Goal: Transaction & Acquisition: Purchase product/service

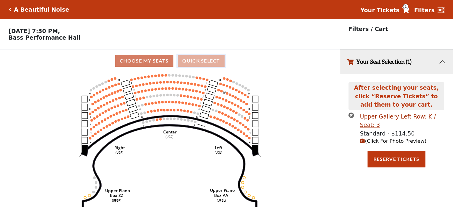
click at [193, 62] on button "Quick Select" at bounding box center [201, 61] width 47 height 12
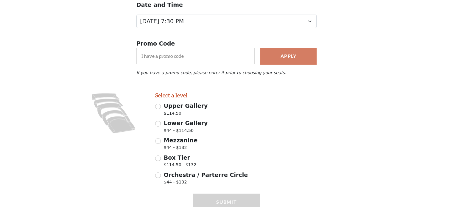
scroll to position [106, 0]
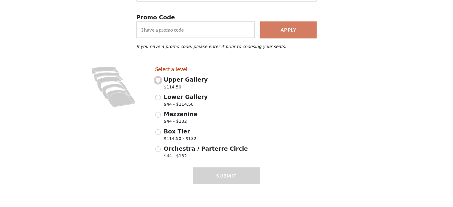
click at [158, 82] on input "Upper Gallery $114.50" at bounding box center [158, 80] width 6 height 6
radio input "true"
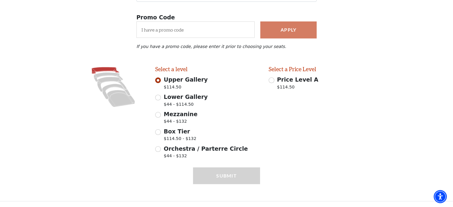
click at [110, 68] on icon at bounding box center [106, 70] width 28 height 7
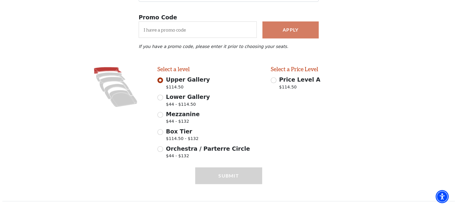
scroll to position [0, 0]
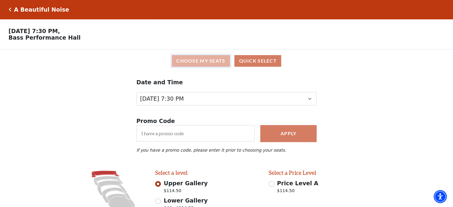
click at [193, 62] on button "Choose My Seats" at bounding box center [201, 61] width 58 height 12
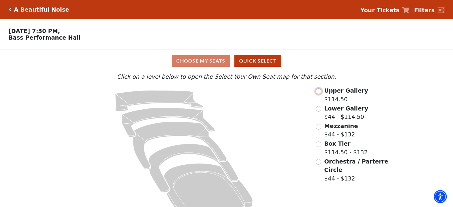
click at [320, 92] on input "Upper Gallery$114.50\a" at bounding box center [319, 91] width 6 height 6
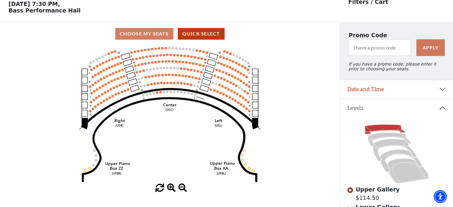
scroll to position [27, 0]
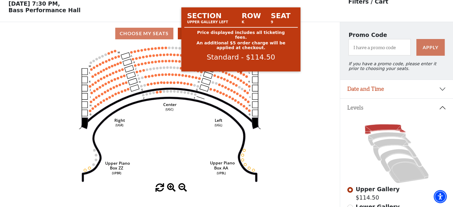
click at [241, 74] on circle at bounding box center [241, 73] width 2 height 2
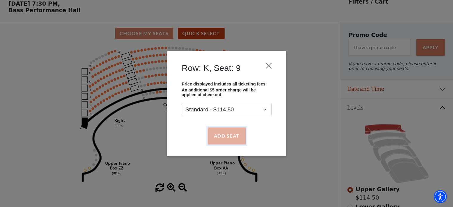
click at [234, 134] on button "Add Seat" at bounding box center [226, 135] width 38 height 17
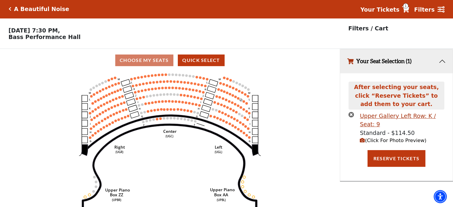
scroll to position [0, 0]
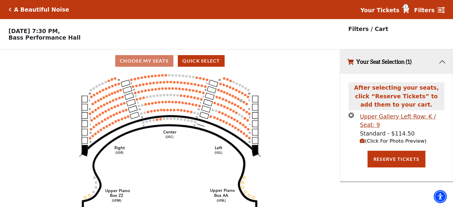
click at [148, 86] on icon "Center (UGC) Right (UGR) Left (UGL) Upper Piano Box ZZ (UPBR) Upper Piano Box A…" at bounding box center [170, 141] width 306 height 138
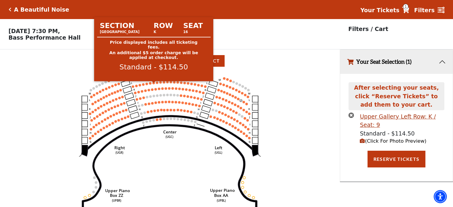
click at [154, 84] on circle at bounding box center [153, 83] width 2 height 2
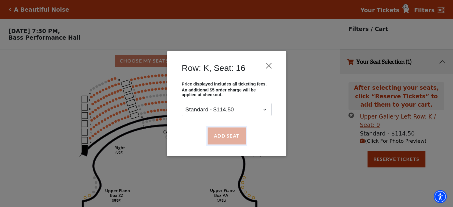
click at [219, 132] on button "Add Seat" at bounding box center [226, 135] width 38 height 17
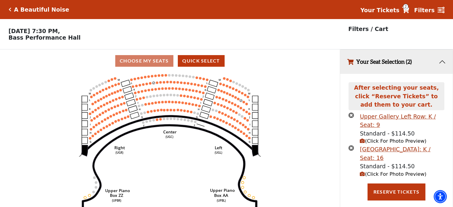
click at [107, 96] on icon "Center (UGC) Right (UGR) Left (UGL) Upper Piano Box ZZ (UPBR) Upper Piano Box A…" at bounding box center [170, 141] width 306 height 138
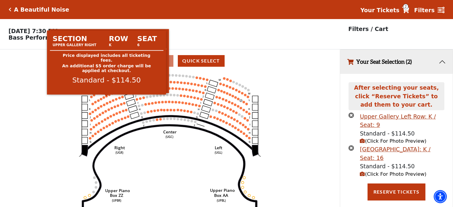
click at [107, 97] on circle at bounding box center [106, 96] width 2 height 2
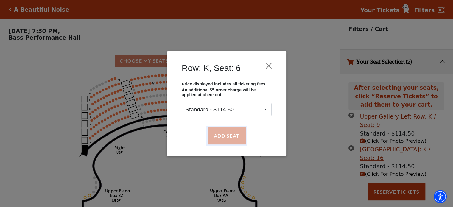
click at [234, 128] on button "Add Seat" at bounding box center [226, 135] width 38 height 17
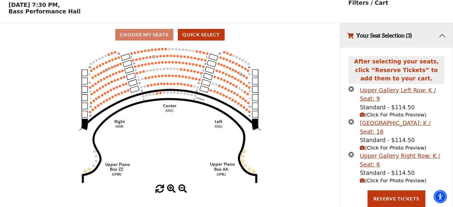
scroll to position [28, 0]
